Goal: Task Accomplishment & Management: Check status

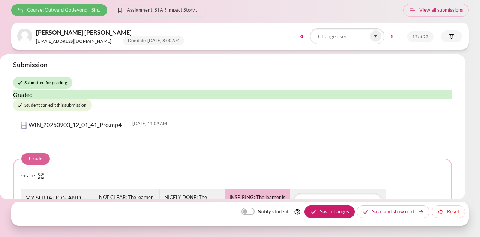
drag, startPoint x: 38, startPoint y: 12, endPoint x: 56, endPoint y: 42, distance: 34.6
click at [38, 13] on span "Course: Outward GoBeyond - Singapore Market Batch 1 (July 2025)" at bounding box center [64, 10] width 75 height 8
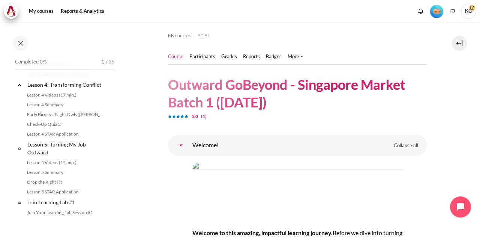
scroll to position [375, 0]
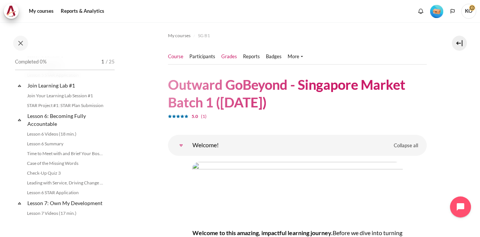
click at [224, 57] on link "Grades" at bounding box center [229, 57] width 16 height 8
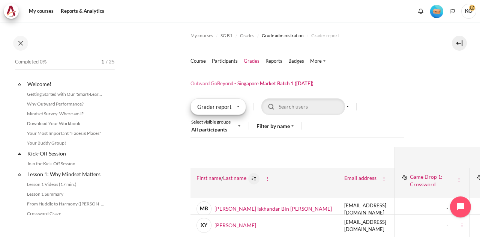
click at [237, 106] on div "Grader report" at bounding box center [219, 106] width 56 height 17
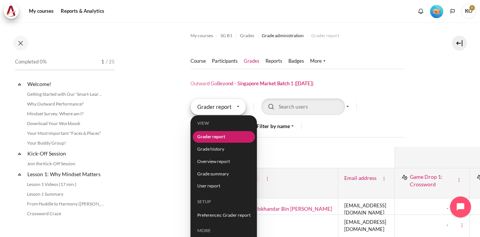
click at [237, 106] on div "Grader report" at bounding box center [219, 106] width 56 height 17
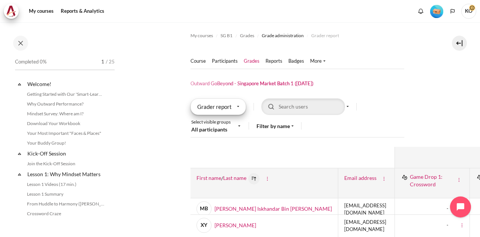
click at [237, 106] on div "Grader report" at bounding box center [219, 106] width 56 height 17
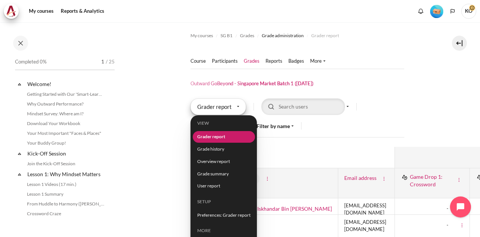
scroll to position [38, 0]
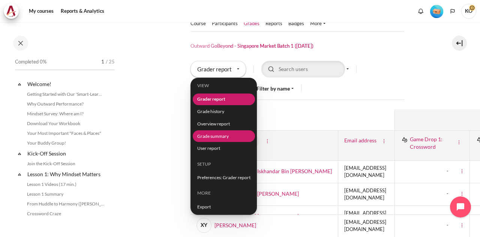
click at [232, 135] on li "Grade summary" at bounding box center [223, 136] width 62 height 12
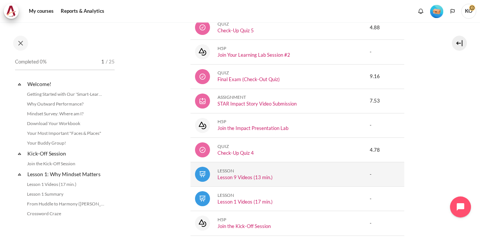
scroll to position [225, 0]
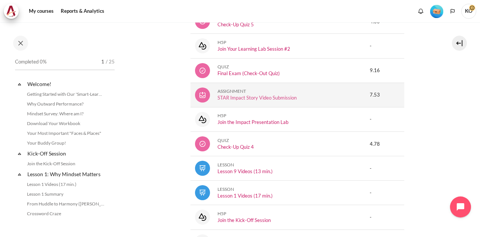
click at [245, 95] on link "STAR Impact Story Video Submission" at bounding box center [257, 98] width 79 height 6
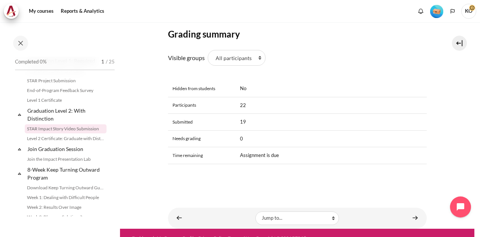
scroll to position [301, 0]
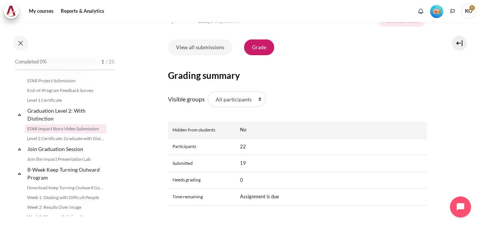
click at [242, 138] on td "No" at bounding box center [331, 130] width 191 height 17
click at [200, 138] on th "Hidden from students" at bounding box center [202, 130] width 68 height 17
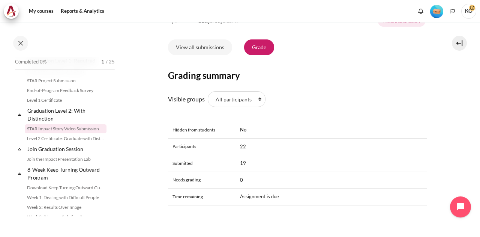
click at [309, 130] on div "Grading summary Visible groups All participants 1 2 3 4 5 6 7 HR Hidden from st…" at bounding box center [297, 143] width 259 height 148
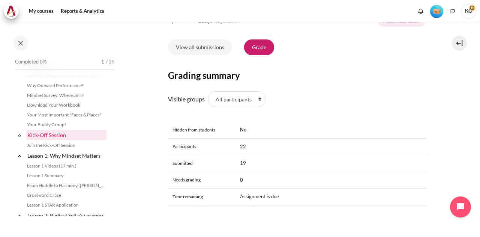
scroll to position [0, 0]
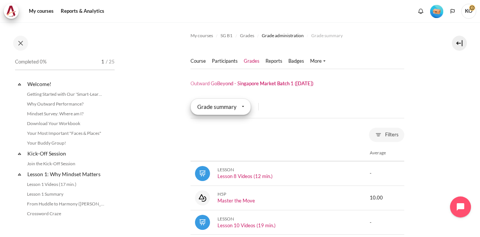
click at [239, 107] on div "Grade summary" at bounding box center [221, 106] width 60 height 17
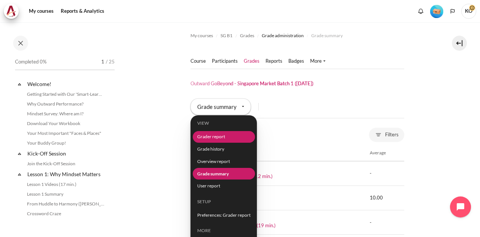
click at [231, 137] on li "Grader report" at bounding box center [223, 137] width 62 height 12
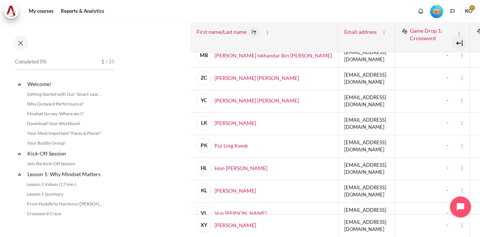
scroll to position [188, 0]
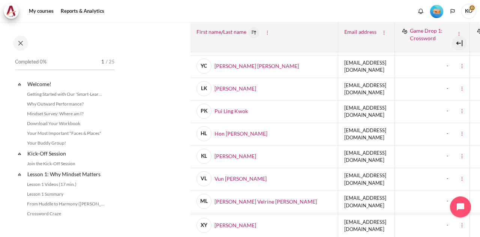
click at [338, 168] on td "[EMAIL_ADDRESS][DOMAIN_NAME]" at bounding box center [366, 179] width 57 height 23
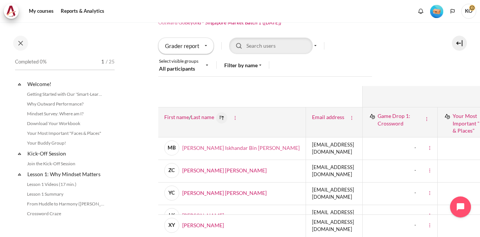
scroll to position [0, 32]
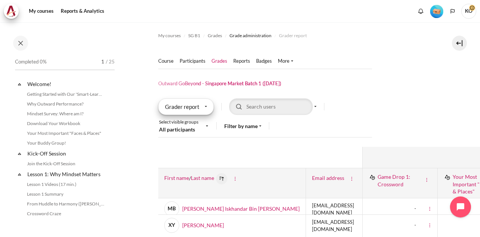
click at [201, 105] on div "Grader report" at bounding box center [186, 106] width 56 height 17
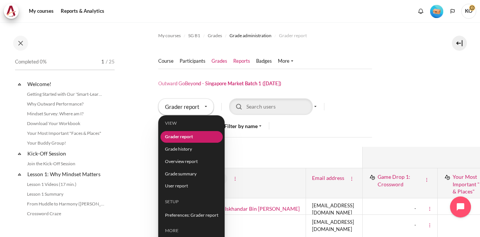
click at [240, 59] on link "Reports" at bounding box center [241, 61] width 17 height 8
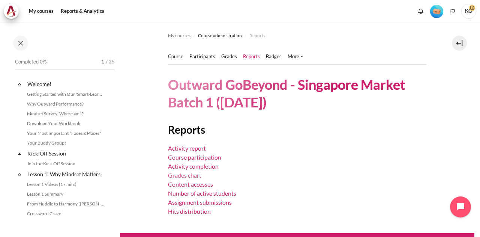
click at [188, 174] on link "Grades chart" at bounding box center [184, 174] width 33 height 7
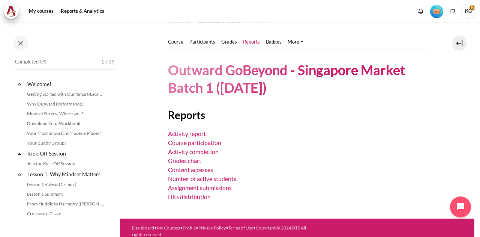
scroll to position [21, 0]
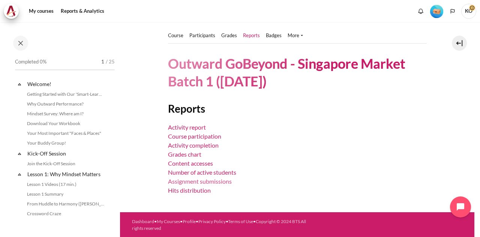
click at [215, 180] on link "Assignment submissions" at bounding box center [200, 180] width 64 height 7
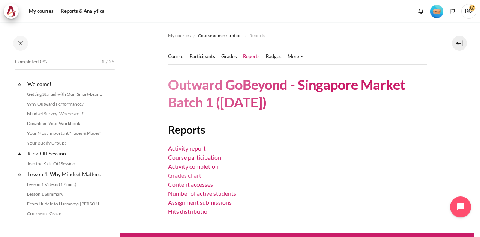
click at [182, 176] on link "Grades chart" at bounding box center [184, 174] width 33 height 7
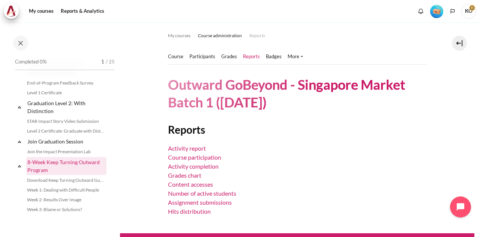
scroll to position [825, 0]
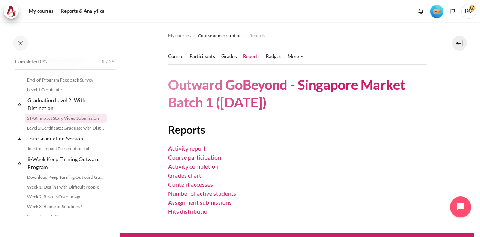
click at [63, 123] on link "STAR Impact Story Video Submission" at bounding box center [66, 118] width 82 height 9
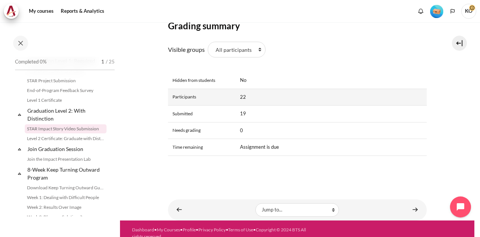
scroll to position [338, 0]
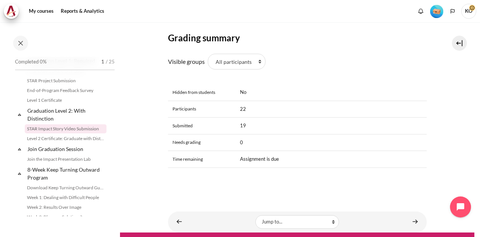
click at [192, 18] on link "View all submissions" at bounding box center [200, 10] width 64 height 16
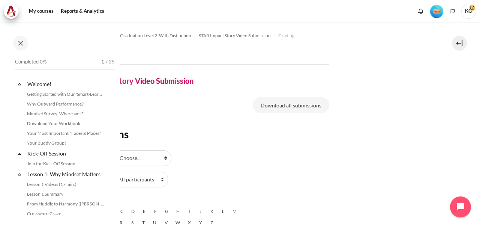
click at [62, 30] on div "Completed 0% 1 / 25 Expand Collapse Welcome! Highlighted" at bounding box center [60, 130] width 120 height 214
click at [77, 9] on link "Reports & Analytics" at bounding box center [82, 11] width 49 height 15
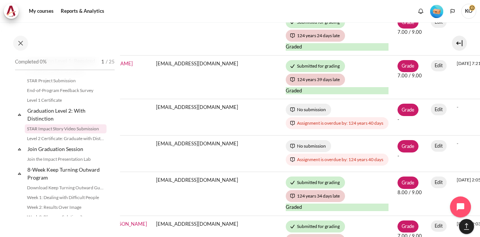
scroll to position [863, 209]
